Goal: Task Accomplishment & Management: Manage account settings

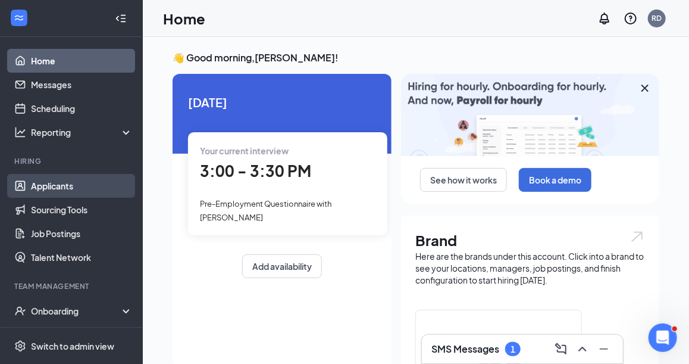
click at [54, 185] on link "Applicants" at bounding box center [82, 186] width 102 height 24
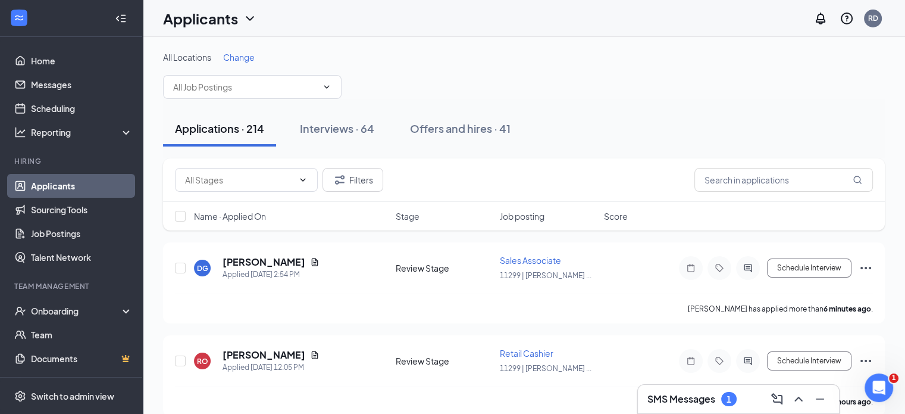
drag, startPoint x: 334, startPoint y: 132, endPoint x: 333, endPoint y: 151, distance: 19.1
click at [334, 132] on div "Interviews · 64" at bounding box center [337, 128] width 74 height 15
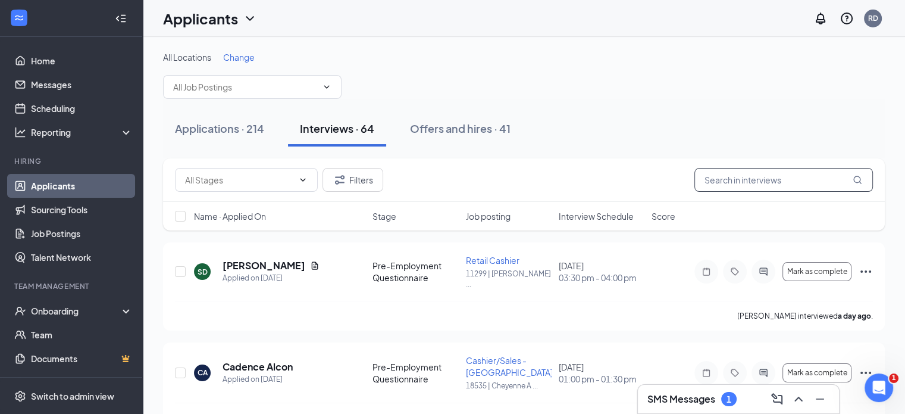
click at [698, 176] on input "text" at bounding box center [784, 180] width 179 height 24
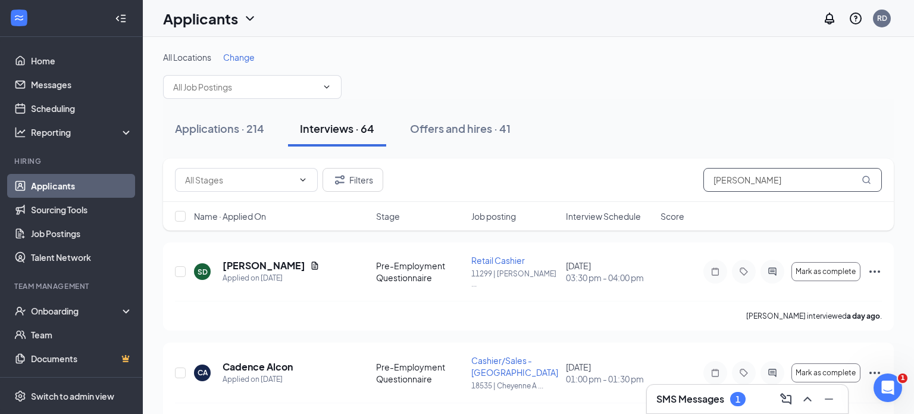
type input "[PERSON_NAME]"
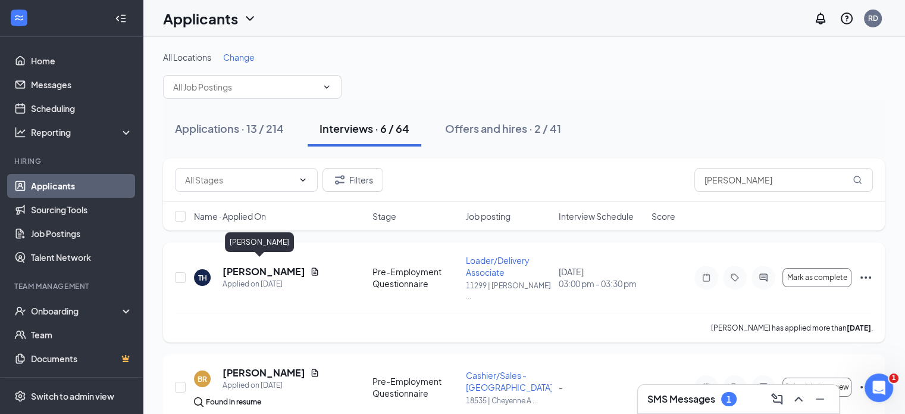
click at [248, 267] on h5 "[PERSON_NAME]" at bounding box center [264, 271] width 83 height 13
click at [260, 266] on h5 "[PERSON_NAME]" at bounding box center [264, 271] width 83 height 13
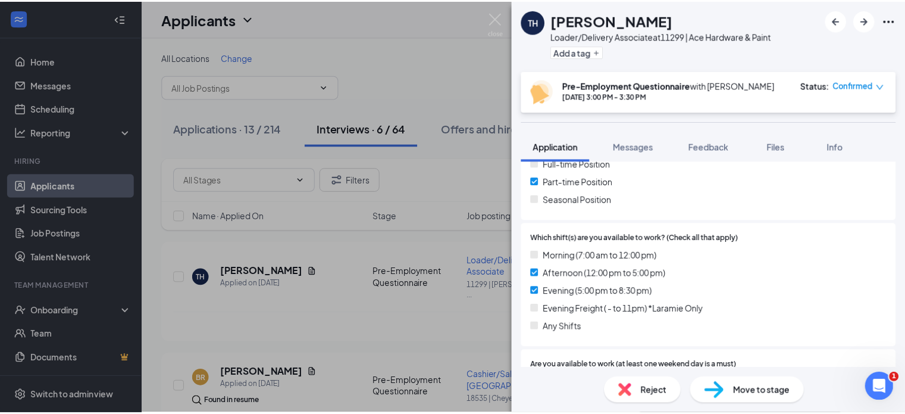
scroll to position [298, 0]
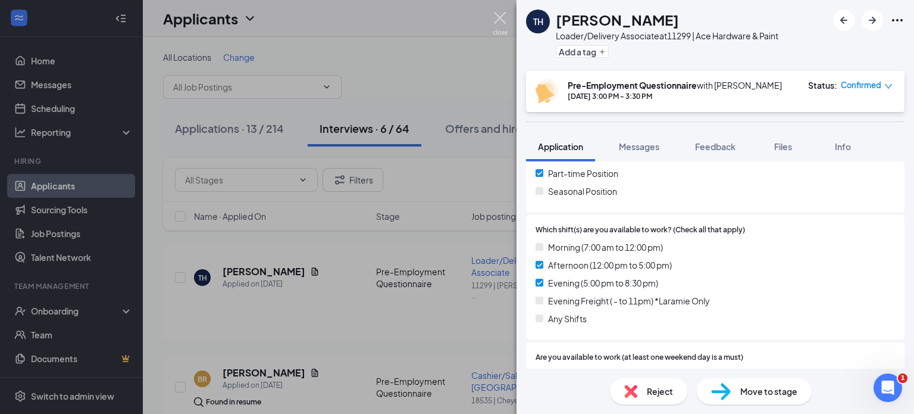
click at [501, 20] on img at bounding box center [500, 23] width 15 height 23
